Goal: Find specific page/section: Find specific page/section

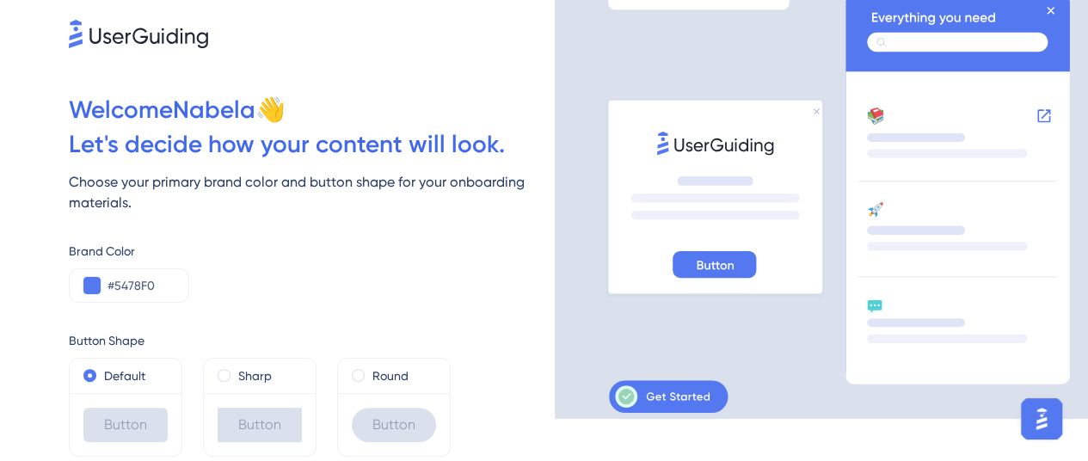
scroll to position [99, 0]
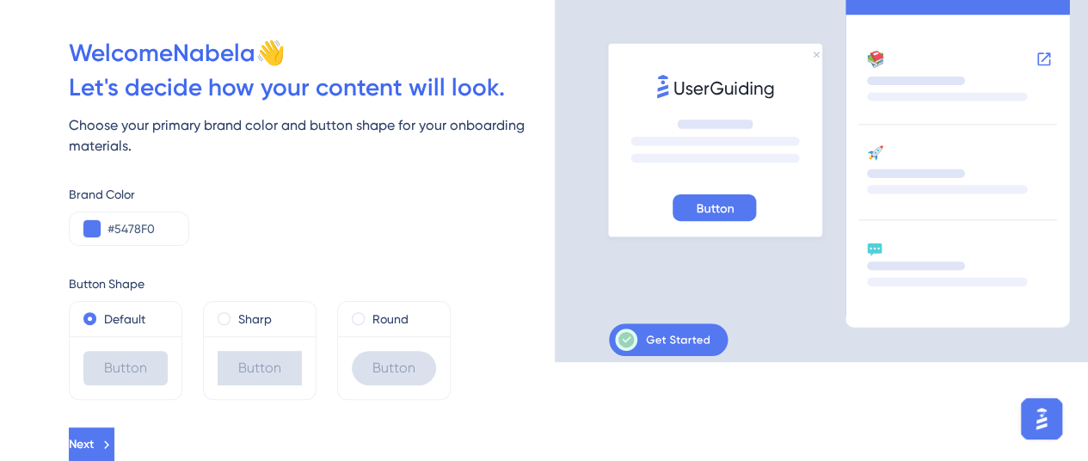
click at [114, 451] on button "Next" at bounding box center [92, 444] width 46 height 34
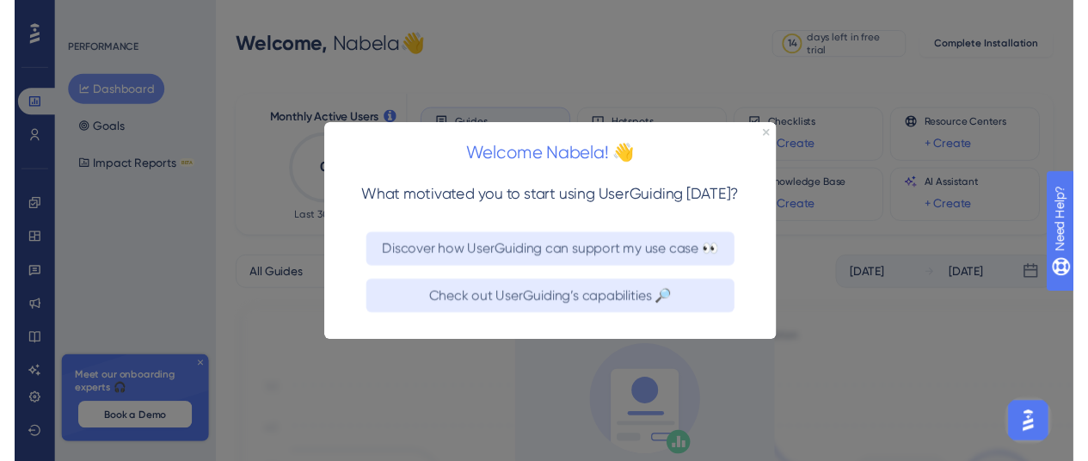
scroll to position [99, 0]
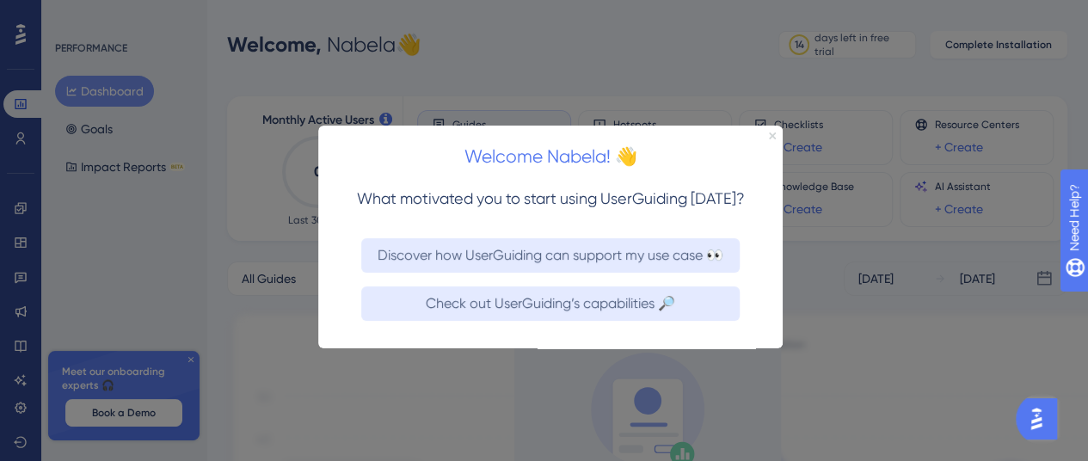
click at [769, 132] on icon "Close Preview" at bounding box center [772, 135] width 7 height 7
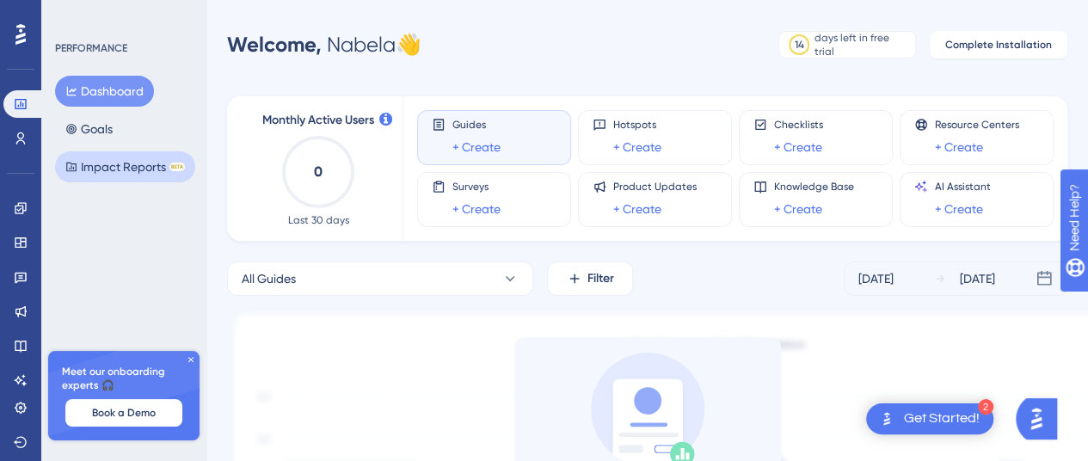
click at [116, 173] on button "Impact Reports BETA" at bounding box center [125, 166] width 140 height 31
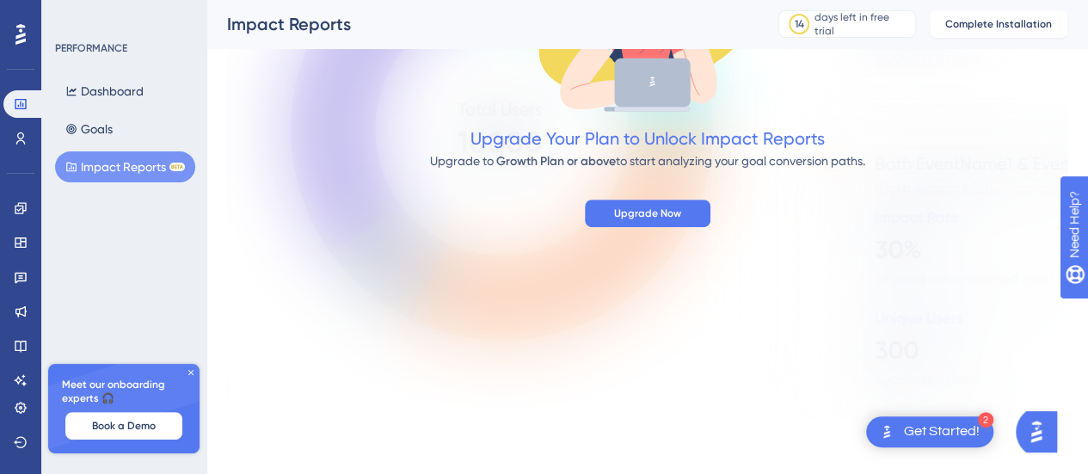
scroll to position [330, 0]
